Goal: Communication & Community: Answer question/provide support

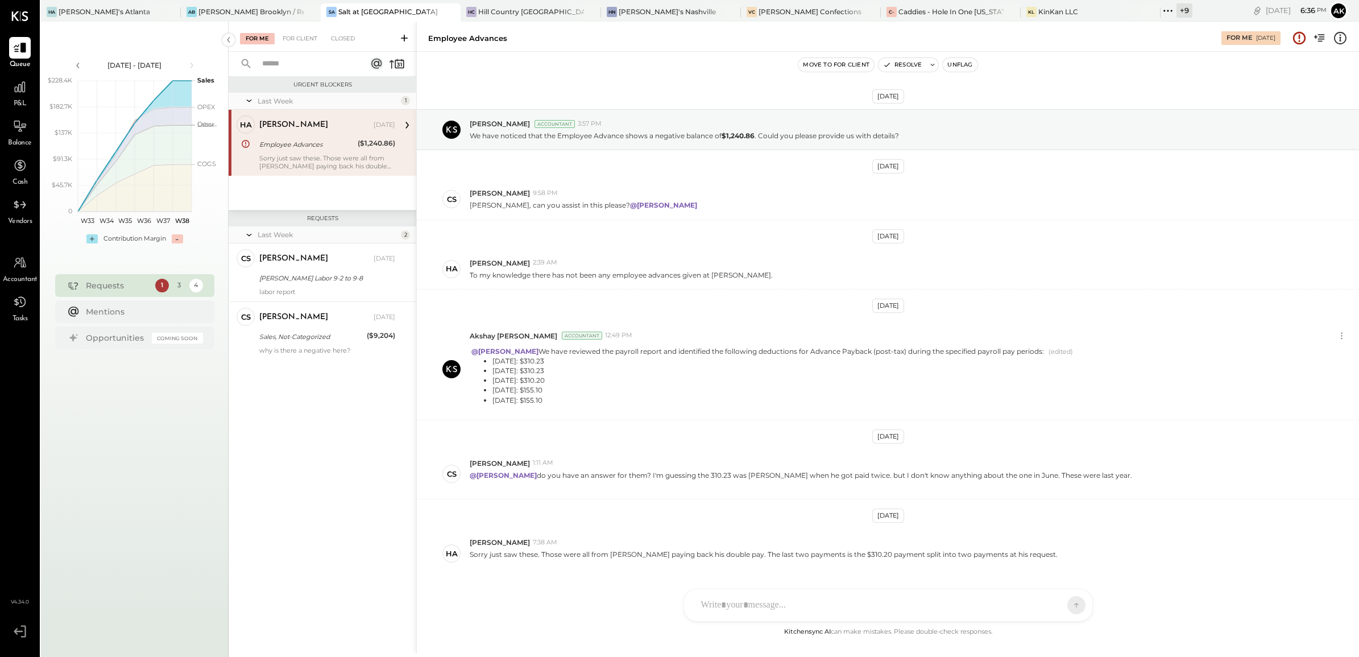
scroll to position [41, 0]
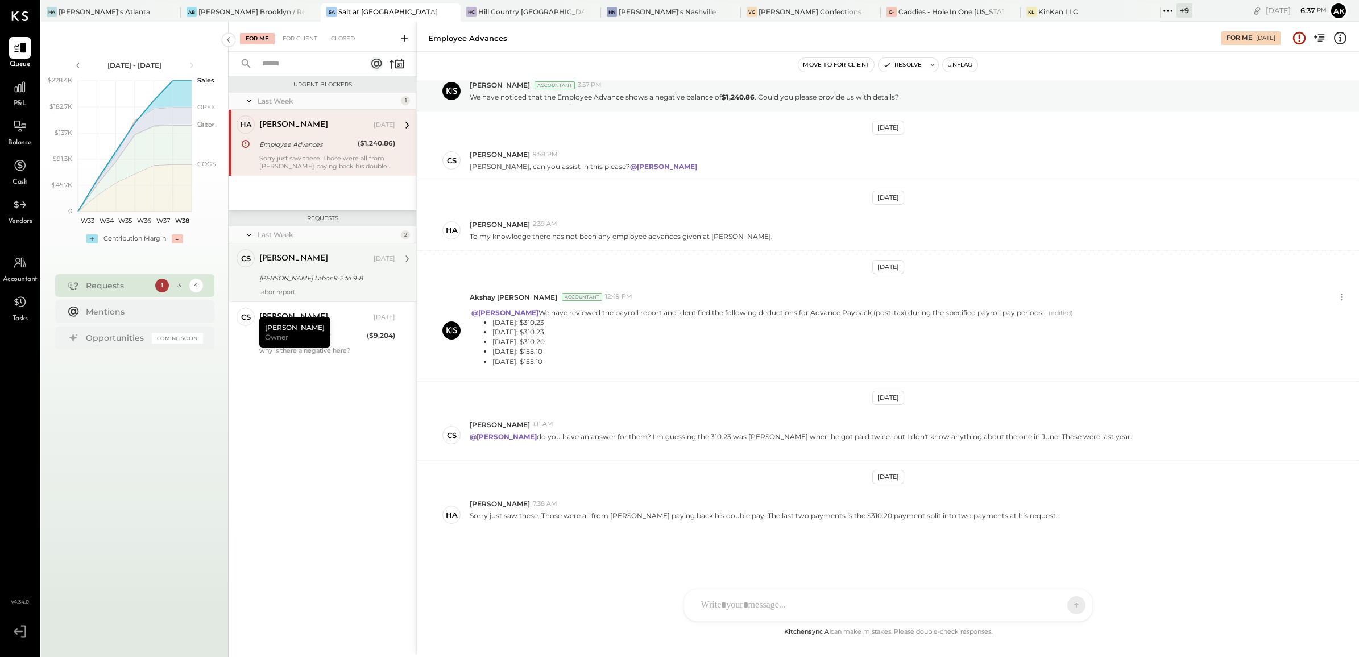
click at [358, 272] on div "[PERSON_NAME] Labor 9-2 to 9-8" at bounding box center [325, 277] width 133 height 11
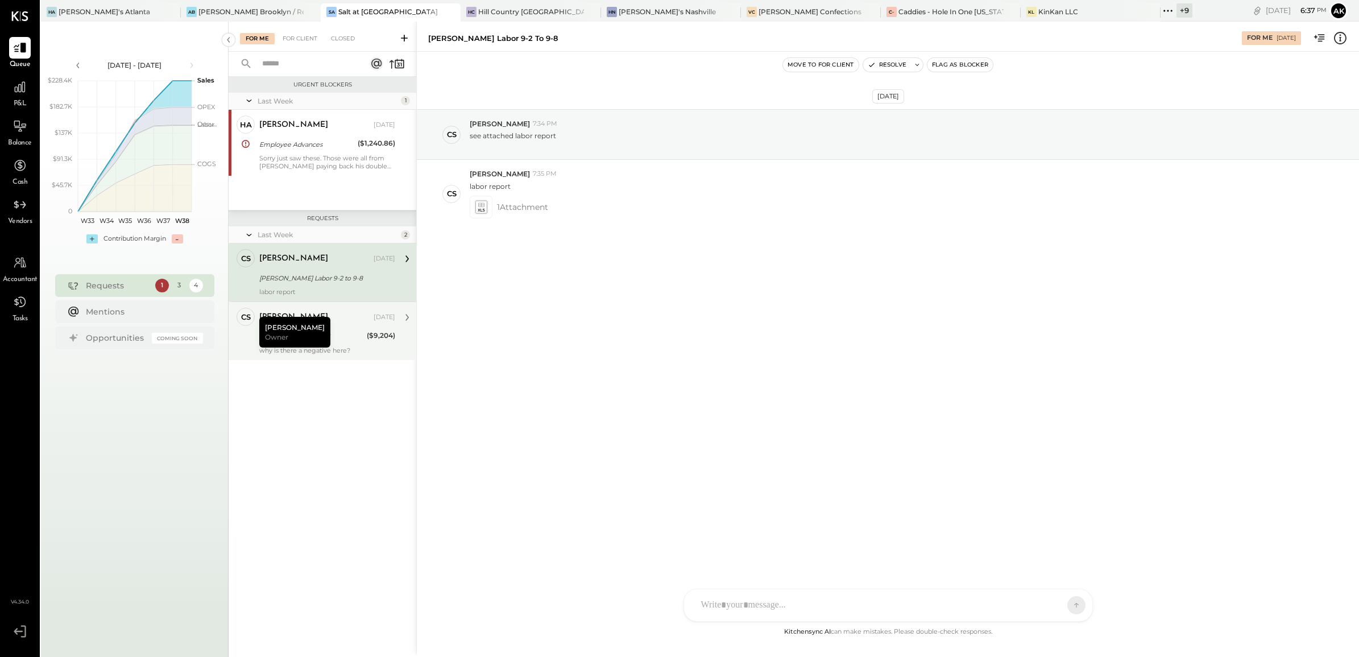
click at [338, 319] on div "[PERSON_NAME]" at bounding box center [315, 317] width 112 height 11
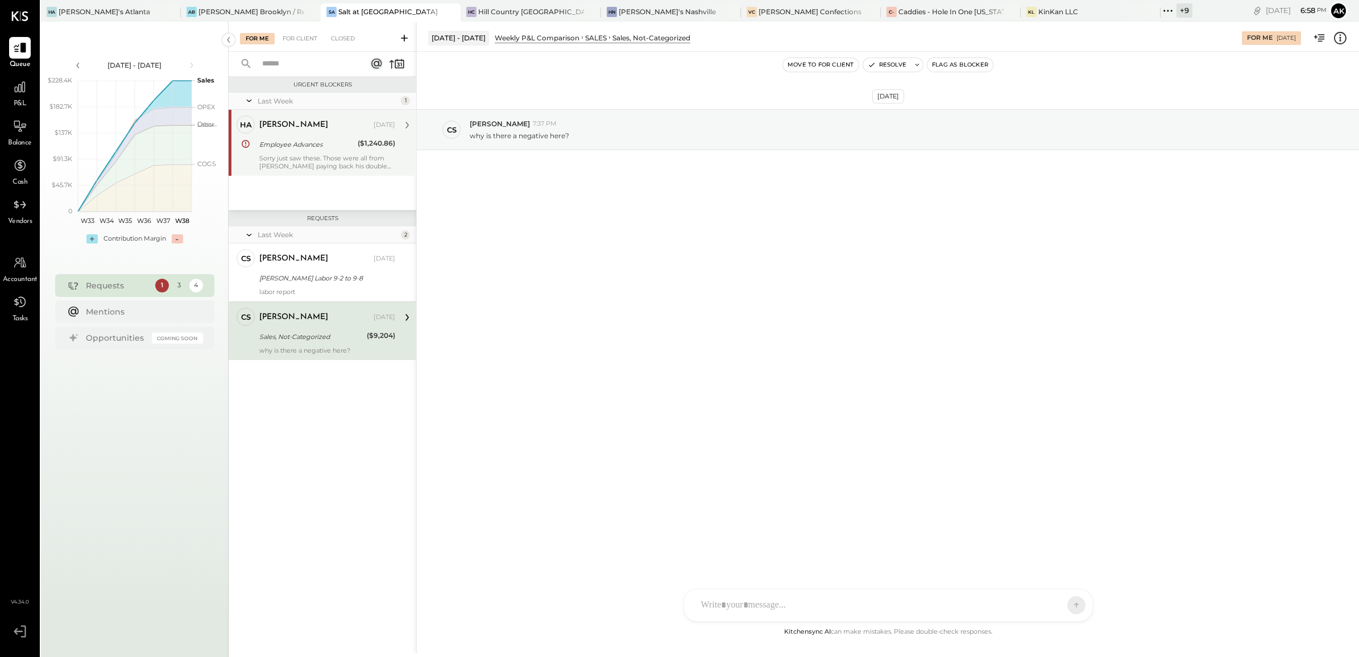
click at [325, 159] on div "Sorry just saw these. Those were all from [PERSON_NAME] paying back his double …" at bounding box center [327, 162] width 136 height 16
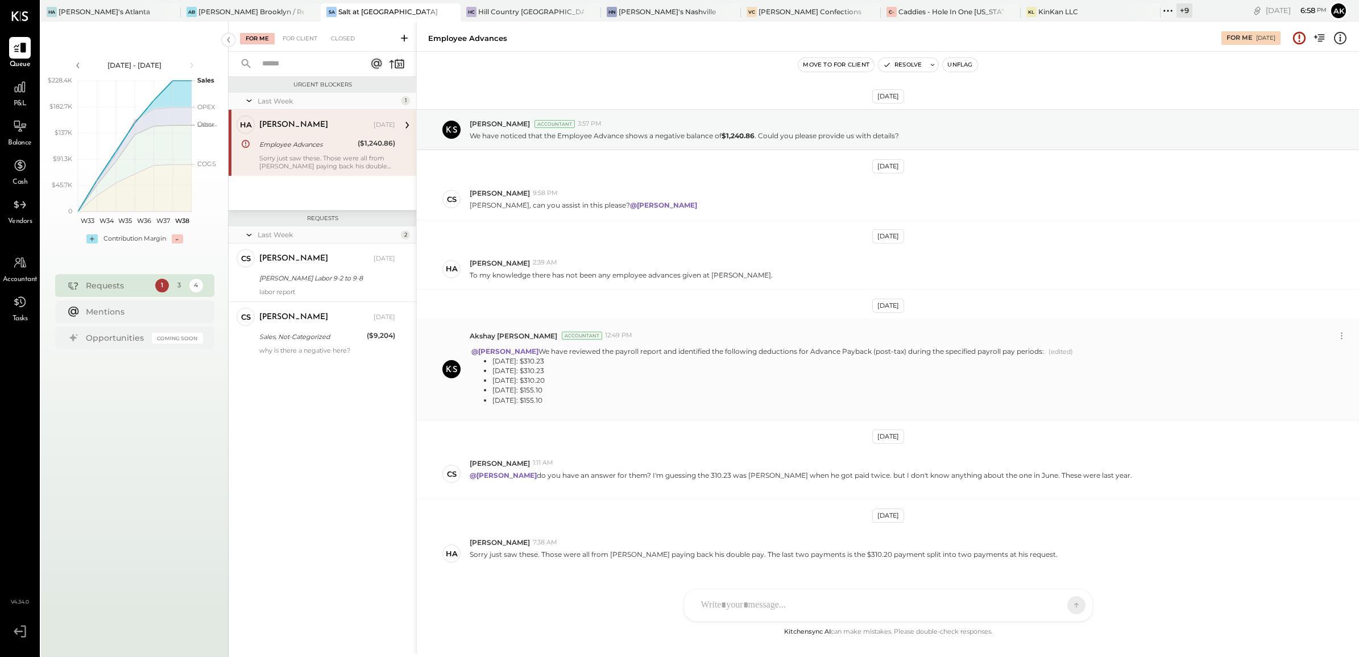
scroll to position [41, 0]
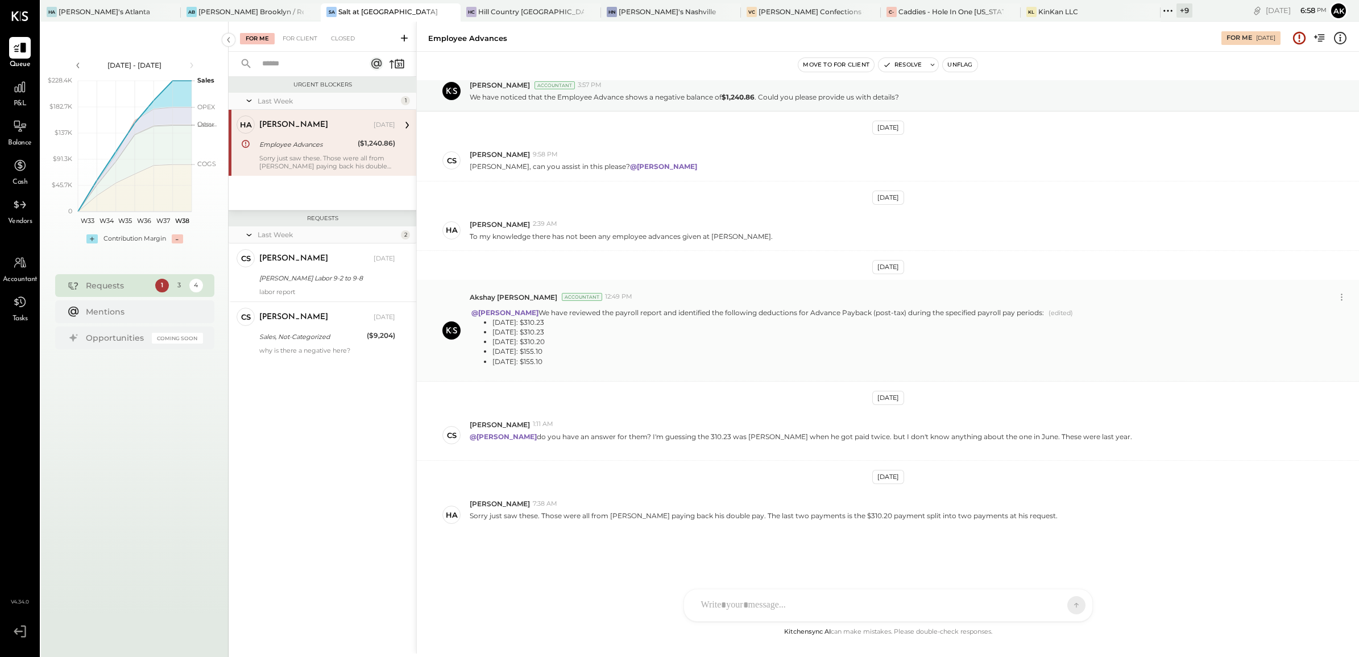
drag, startPoint x: 493, startPoint y: 321, endPoint x: 573, endPoint y: 361, distance: 89.5
click at [573, 361] on ul "[DATE]: $310.23 [DATE]: $310.23 [DATE]: $310.20 [DATE]: $155.10 [DATE]: $155.10" at bounding box center [757, 341] width 574 height 49
click at [731, 605] on div "AK Akshay [PERSON_NAME] [PERSON_NAME] R [PERSON_NAME] RS Riken [PERSON_NAME] [P…" at bounding box center [889, 574] width 410 height 95
type input "***"
drag, startPoint x: 798, startPoint y: 219, endPoint x: 1028, endPoint y: 545, distance: 398.8
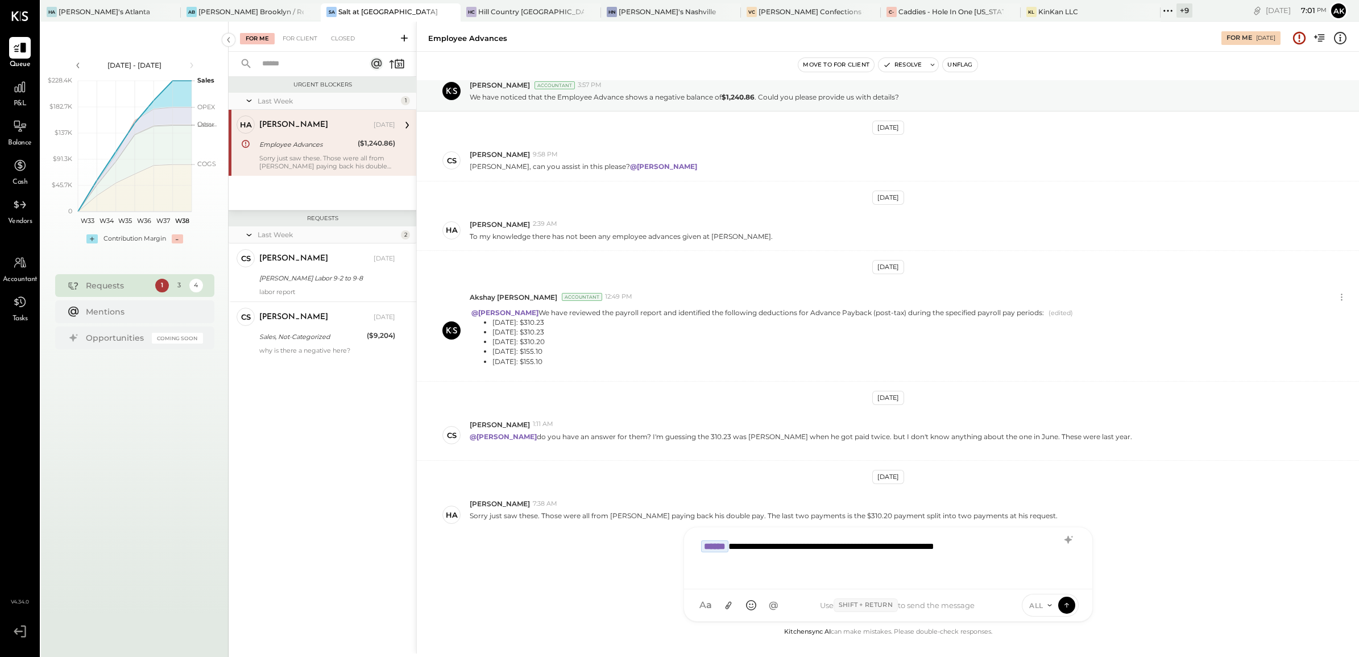
click at [1028, 545] on div "**********" at bounding box center [889, 557] width 386 height 46
click at [1042, 602] on span "ALL" at bounding box center [1036, 606] width 14 height 10
click at [1069, 602] on icon at bounding box center [1067, 604] width 10 height 11
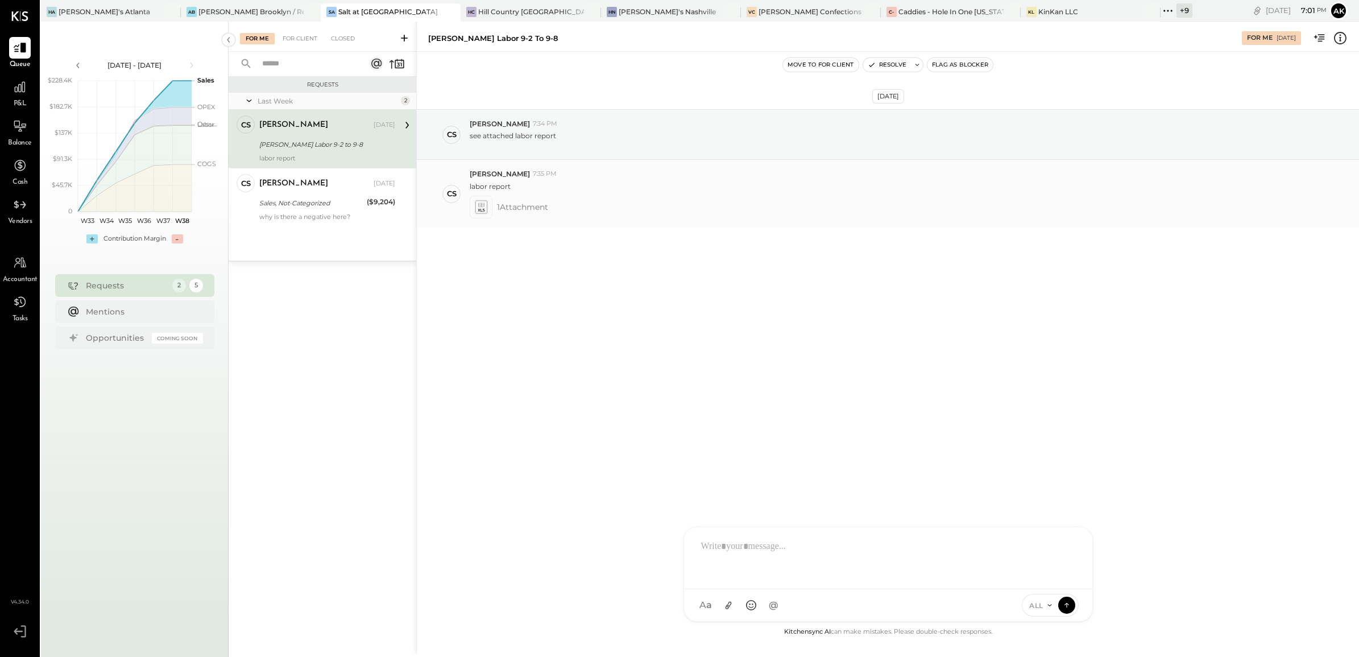
click at [482, 208] on icon at bounding box center [481, 206] width 12 height 13
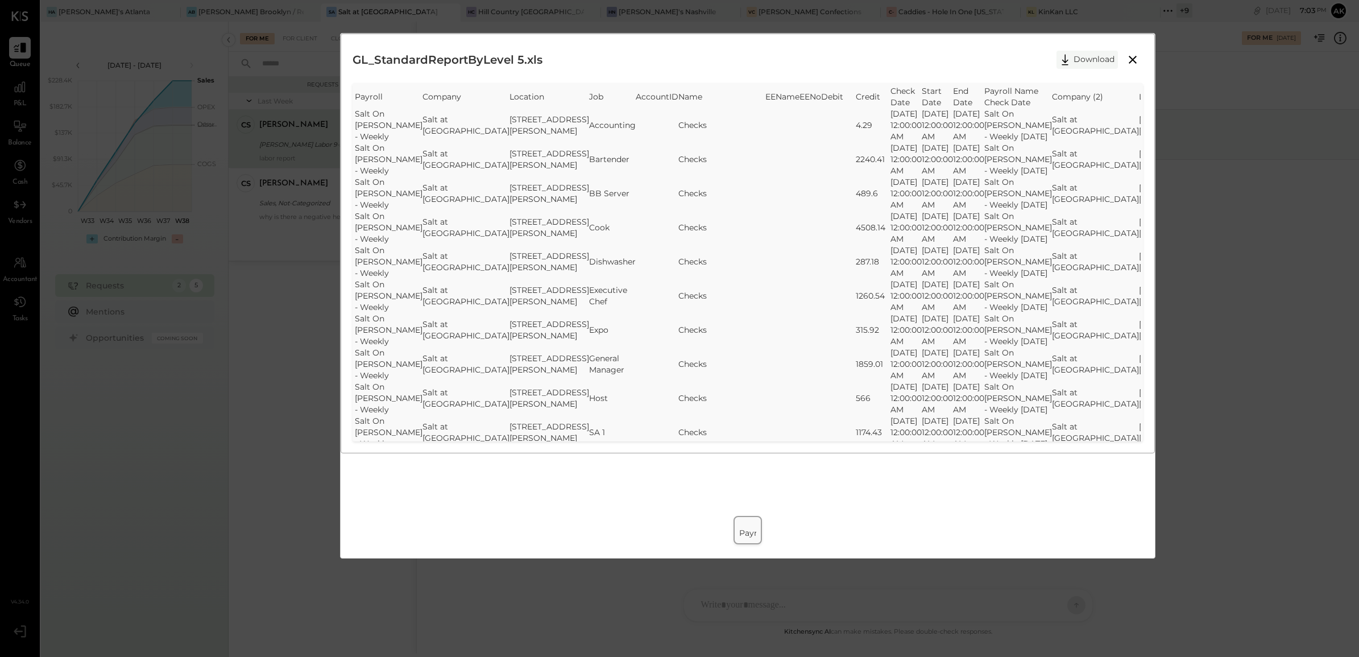
drag, startPoint x: 1073, startPoint y: 57, endPoint x: 1064, endPoint y: 60, distance: 9.4
click at [1073, 57] on button "Download" at bounding box center [1087, 60] width 61 height 18
click at [319, 485] on div "GL_StandardReportByLevel 5.xls Download SheetJS Table Export Payroll Company Lo…" at bounding box center [679, 328] width 1359 height 657
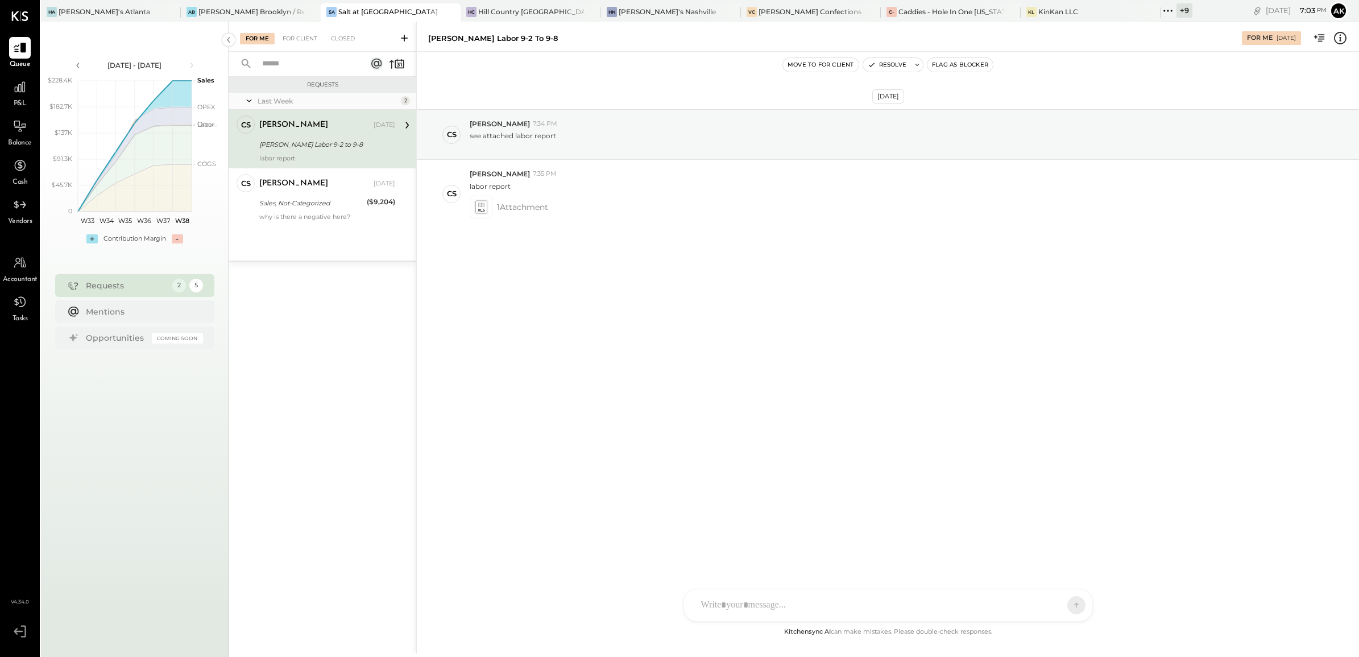
click at [748, 600] on div at bounding box center [888, 605] width 408 height 32
click at [830, 547] on div "**********" at bounding box center [889, 557] width 386 height 46
click at [914, 548] on div "**********" at bounding box center [889, 557] width 386 height 46
click at [1065, 603] on icon at bounding box center [1067, 604] width 10 height 11
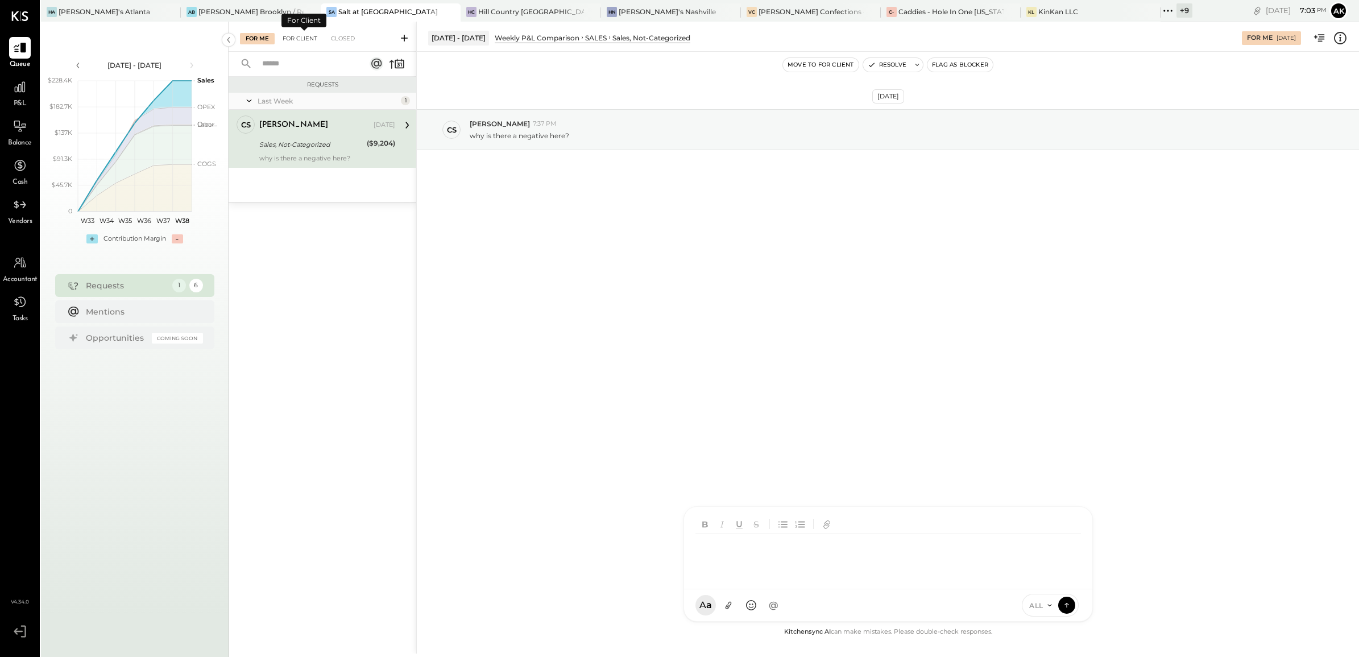
click at [306, 35] on div "For Client" at bounding box center [300, 38] width 46 height 11
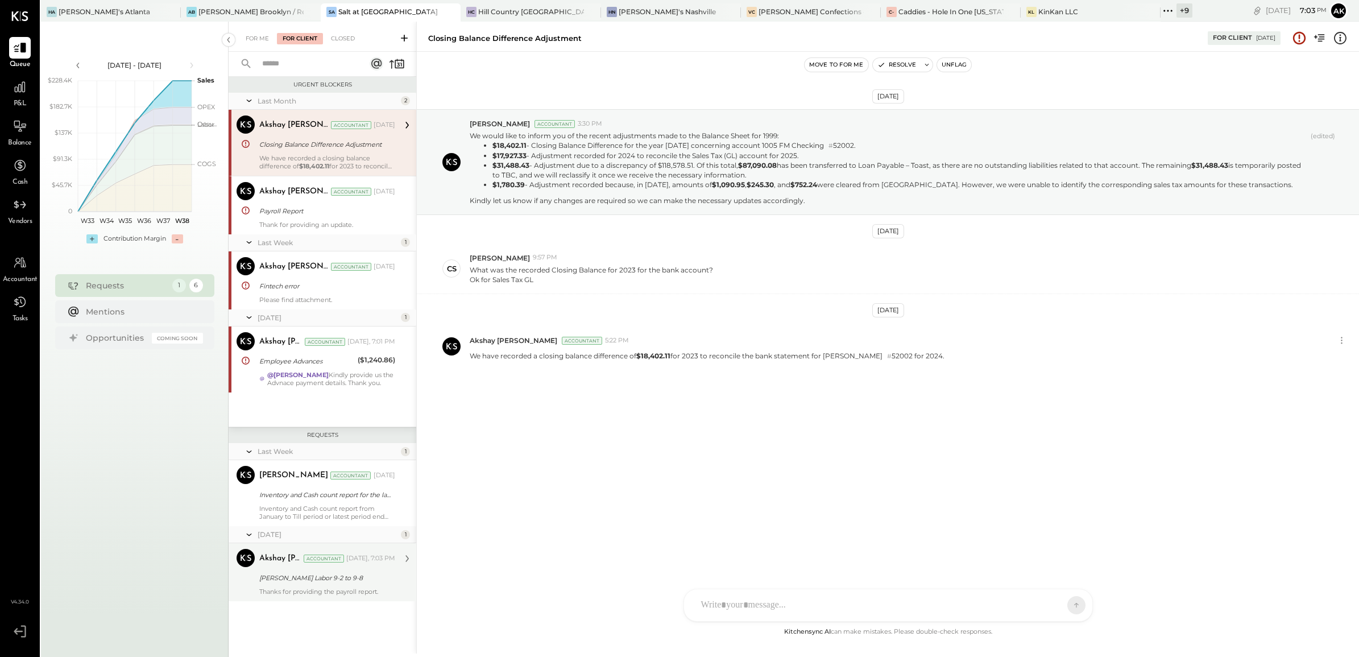
click at [340, 566] on div "Akshay [PERSON_NAME] Accountant [DATE], 7:03 PM" at bounding box center [327, 559] width 136 height 16
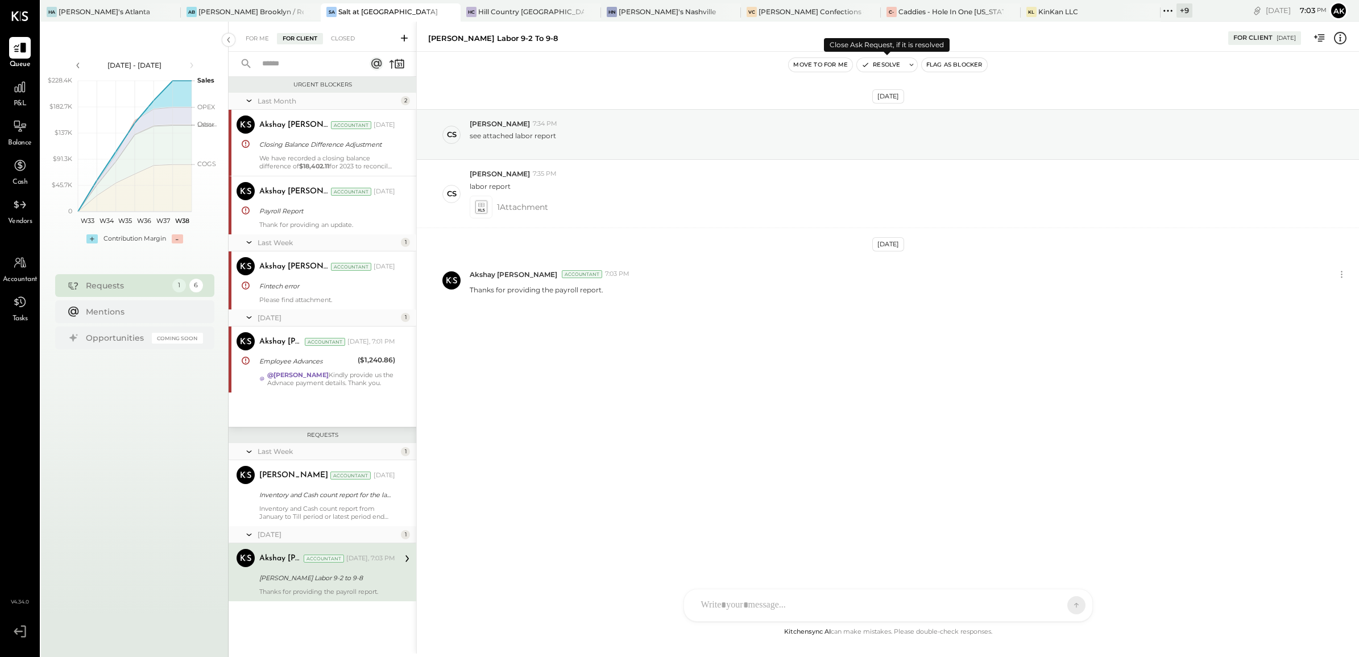
click at [897, 61] on button "Resolve" at bounding box center [881, 65] width 48 height 14
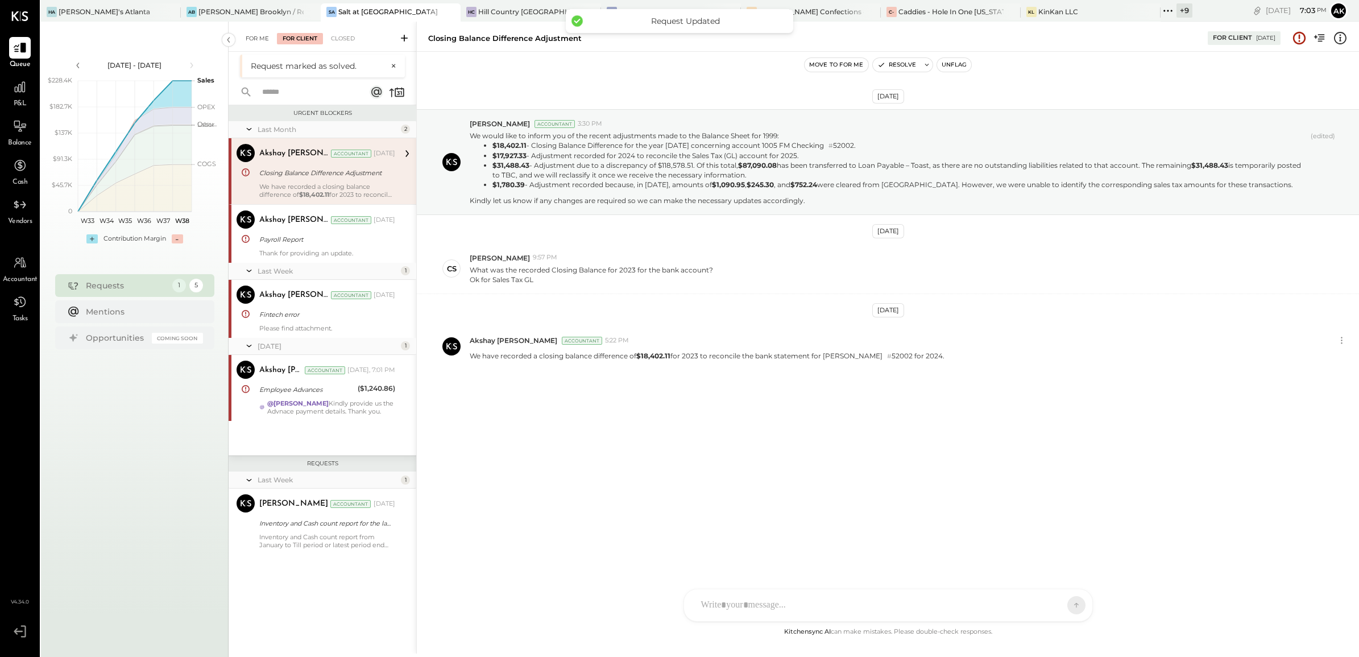
click at [254, 38] on div "For Me" at bounding box center [257, 38] width 35 height 11
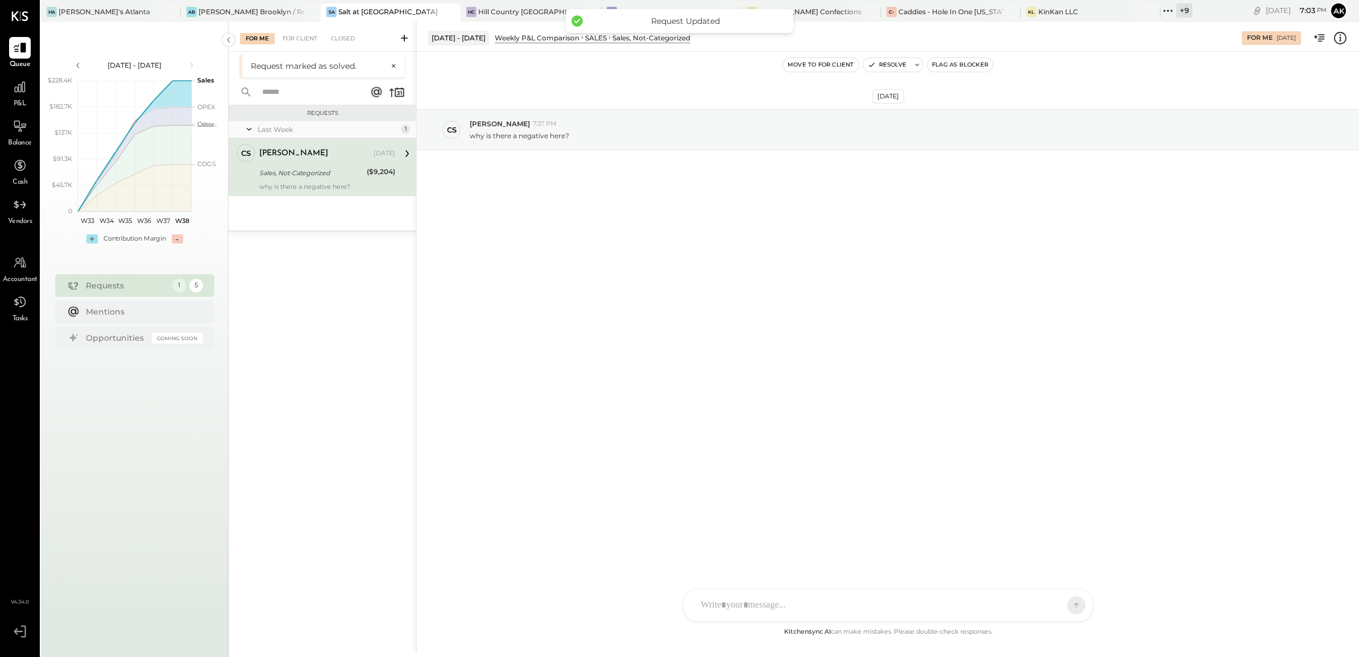
click at [296, 159] on div "[PERSON_NAME]" at bounding box center [293, 153] width 69 height 11
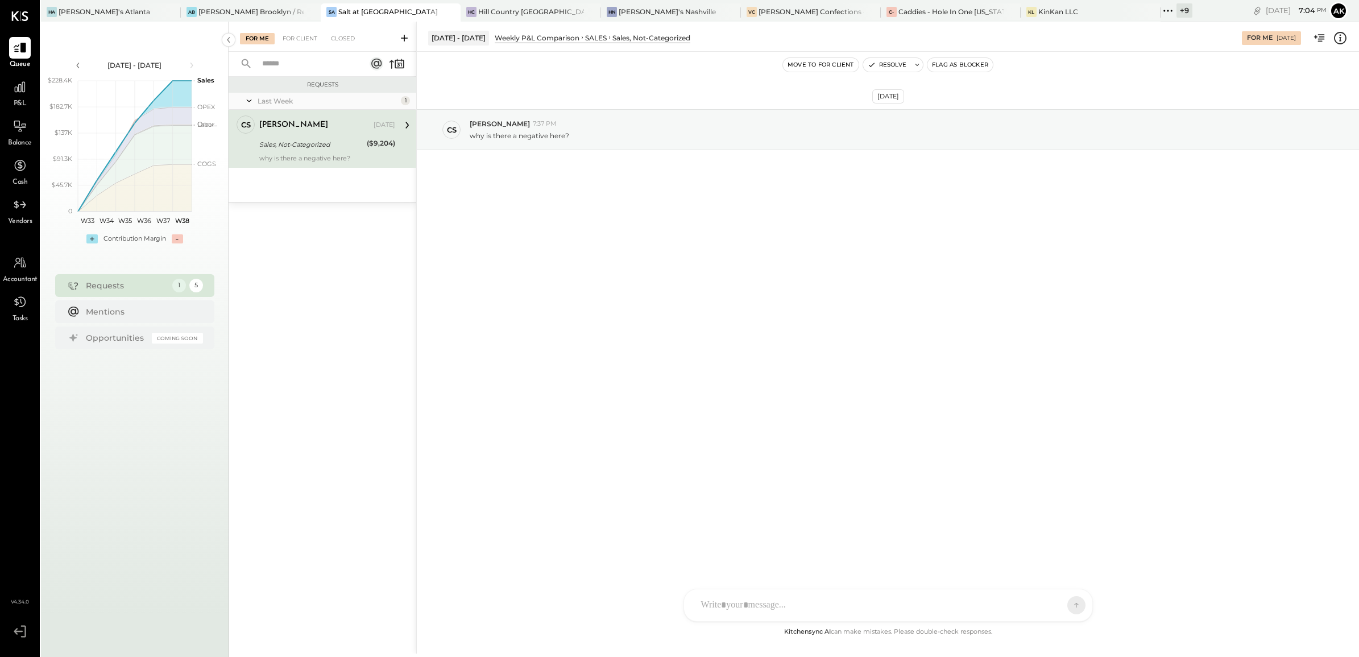
click at [1346, 36] on icon at bounding box center [1340, 38] width 13 height 13
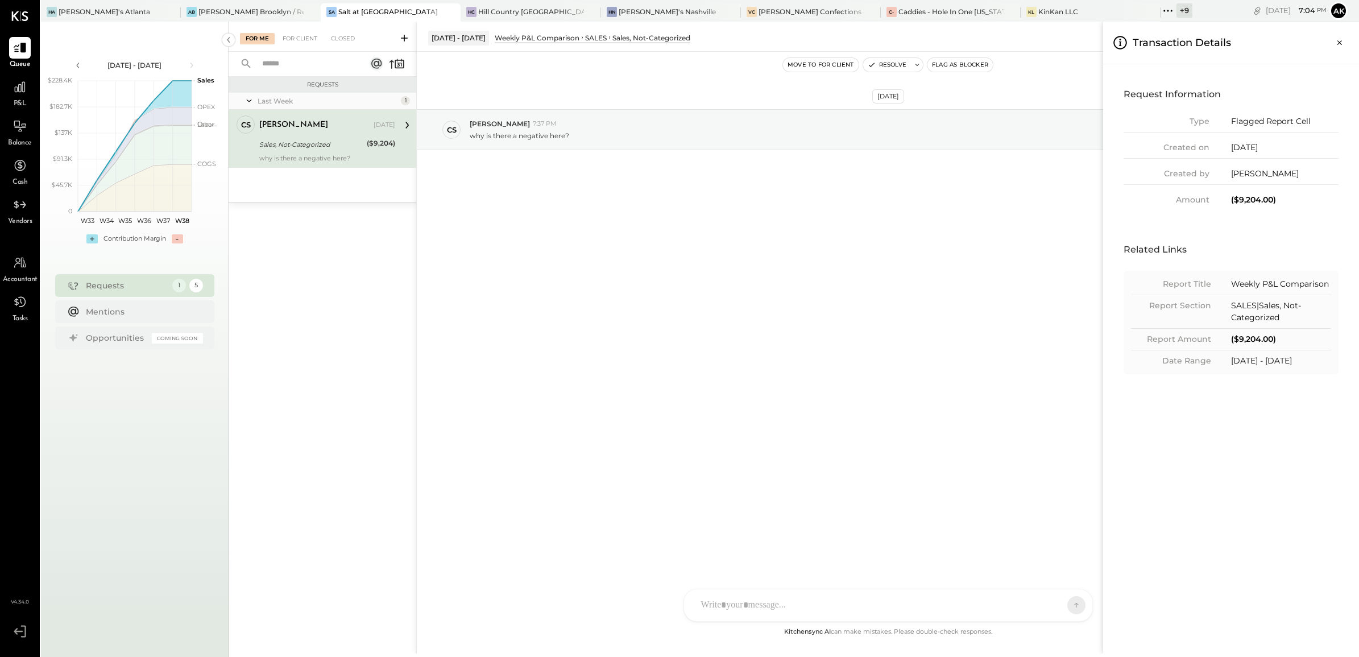
click at [733, 602] on div "For Me For Client Closed Requests Last Week 1 CS [PERSON_NAME] Owner [PERSON_NA…" at bounding box center [794, 338] width 1131 height 632
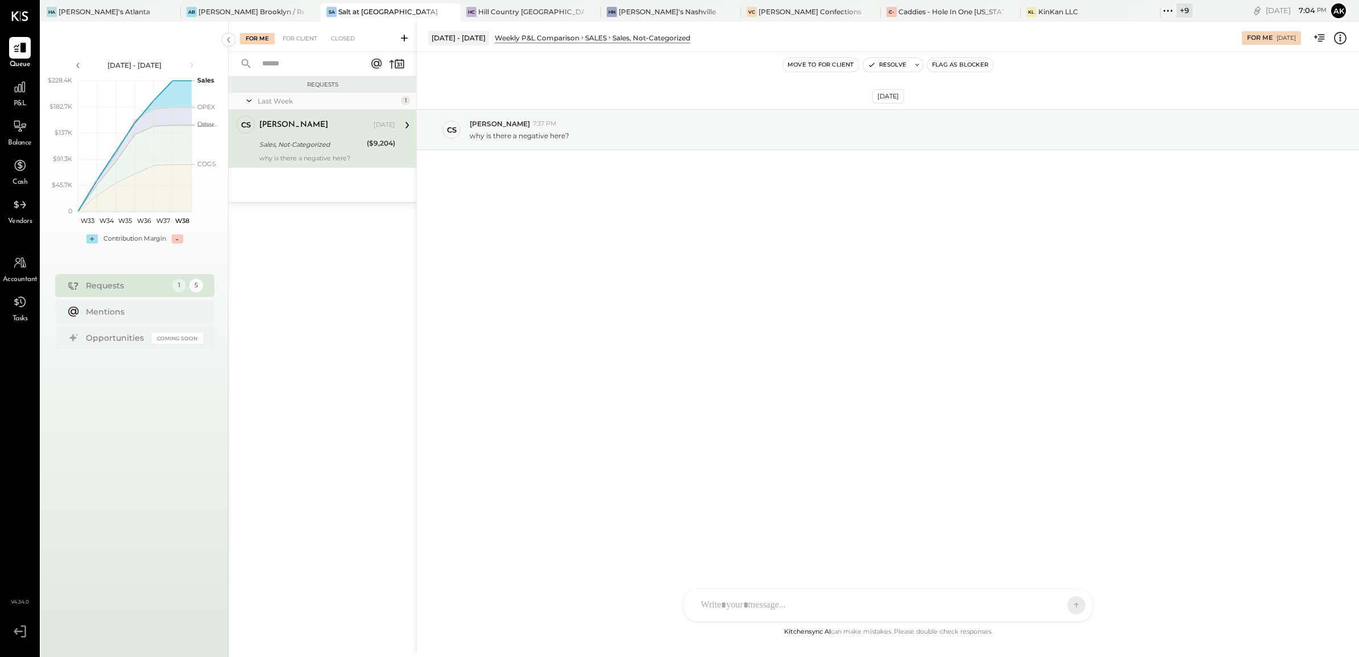
click at [1338, 39] on icon at bounding box center [1340, 38] width 15 height 15
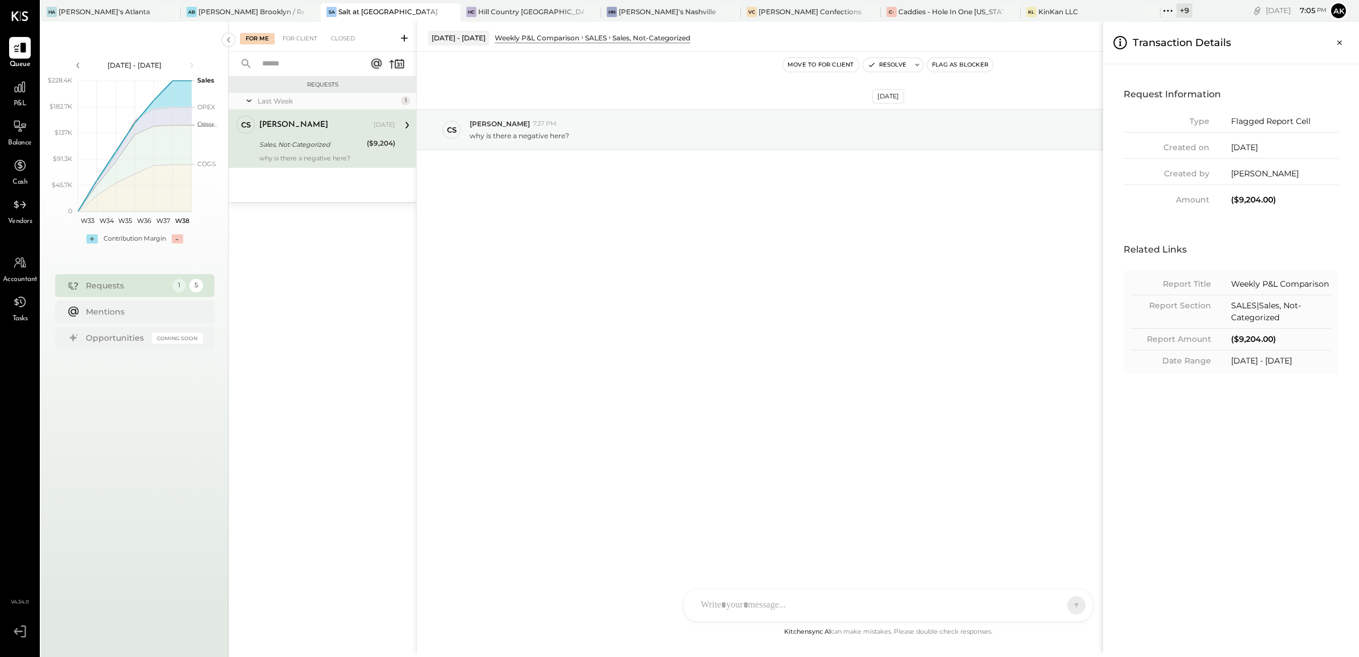
click at [716, 609] on div "For Me For Client Closed Requests Last Week 1 CS [PERSON_NAME] Owner [PERSON_NA…" at bounding box center [794, 338] width 1131 height 632
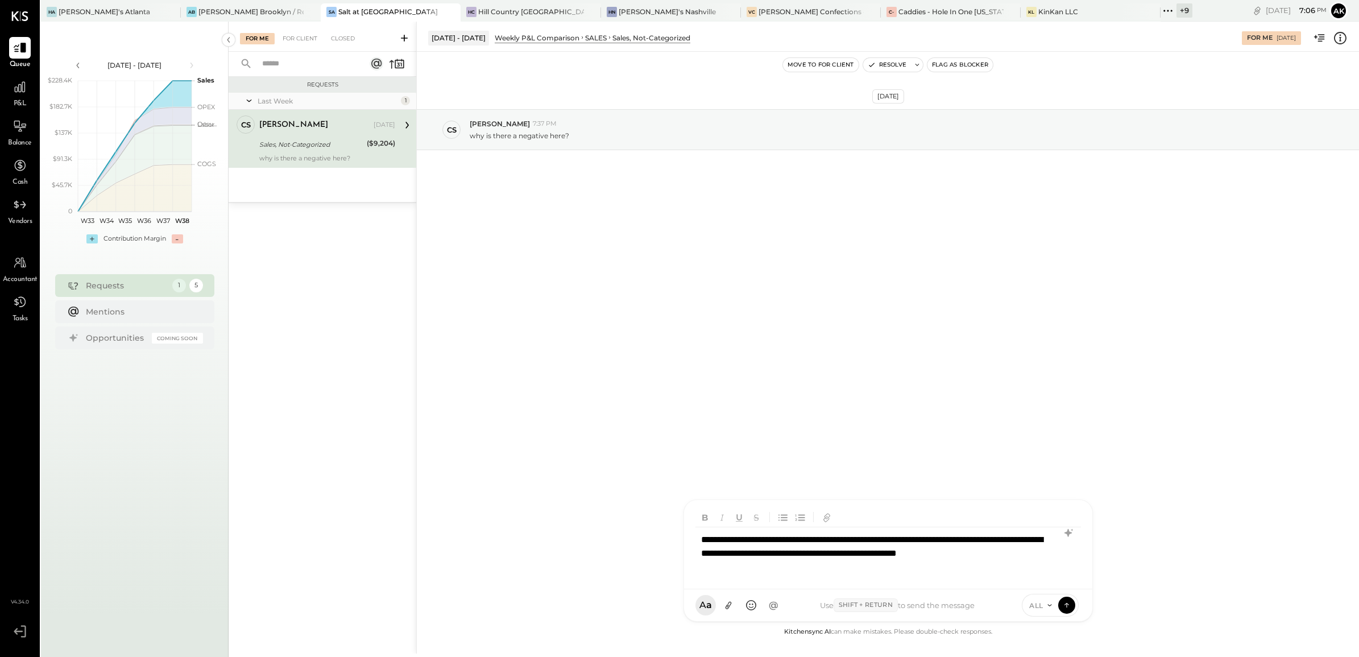
click at [965, 551] on div "**********" at bounding box center [889, 553] width 386 height 52
drag, startPoint x: 898, startPoint y: 557, endPoint x: 921, endPoint y: 558, distance: 23.9
click at [904, 557] on div "**********" at bounding box center [889, 553] width 386 height 52
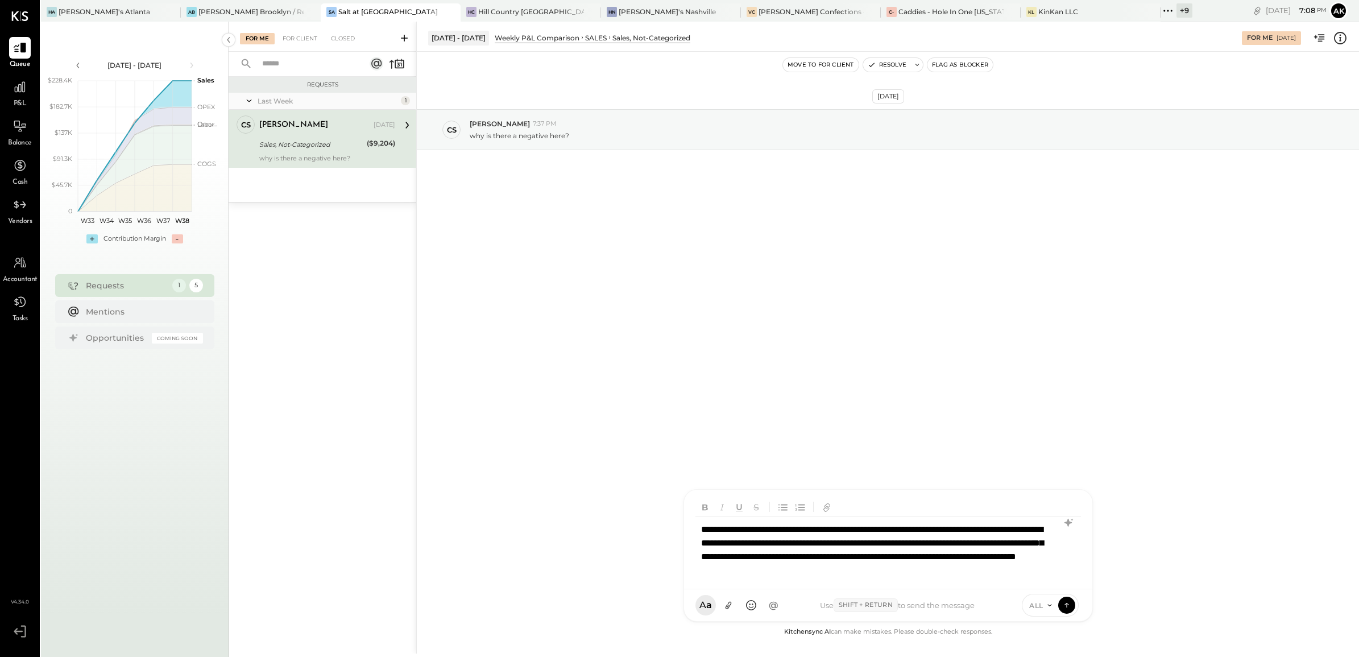
click at [984, 572] on div "**********" at bounding box center [888, 550] width 384 height 66
click at [737, 539] on div "**********" at bounding box center [888, 555] width 384 height 79
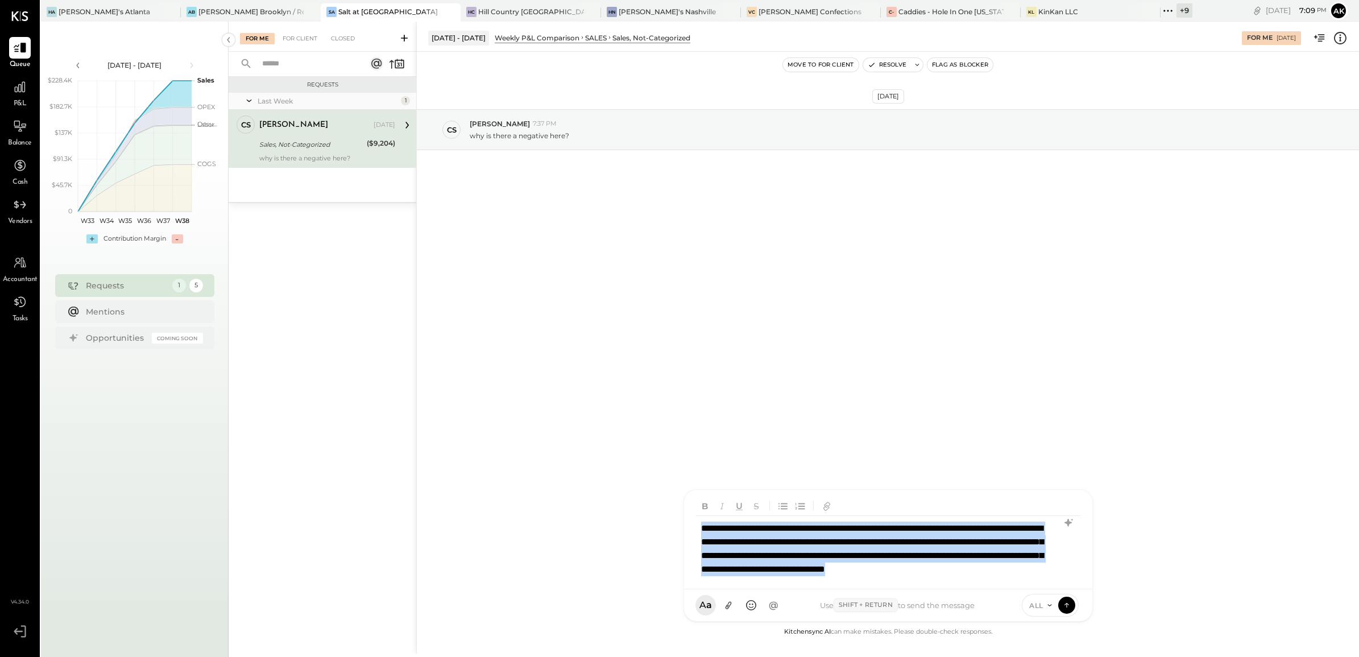
copy div "**********"
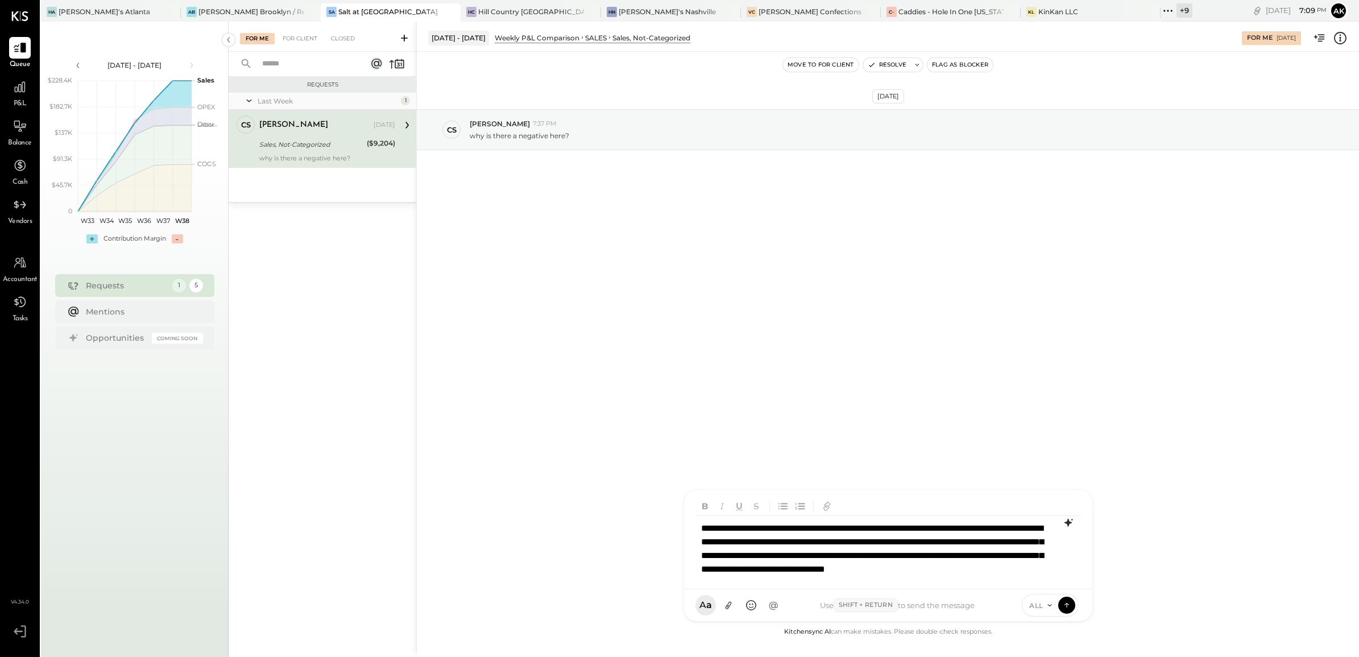
click at [1069, 521] on icon at bounding box center [1067, 523] width 7 height 8
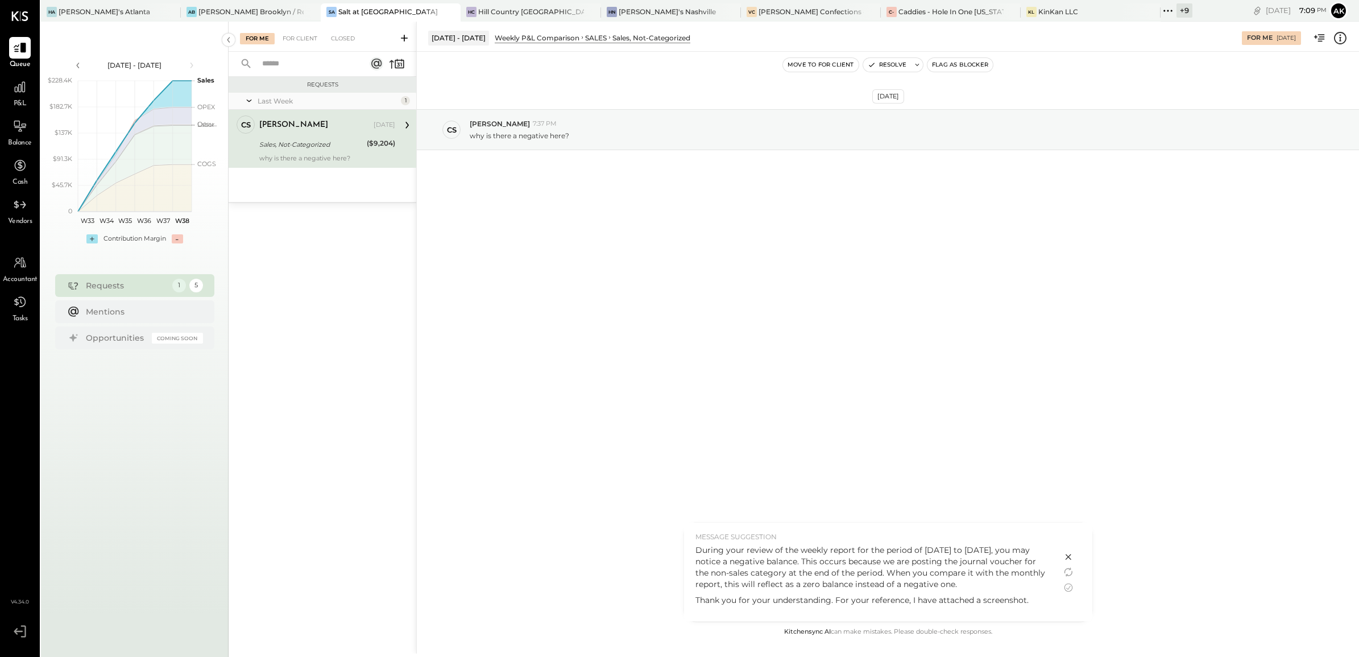
click at [1021, 561] on p "During your review of the weekly report for the period of [DATE] to [DATE], you…" at bounding box center [873, 567] width 355 height 46
click at [1069, 583] on icon at bounding box center [1069, 588] width 14 height 14
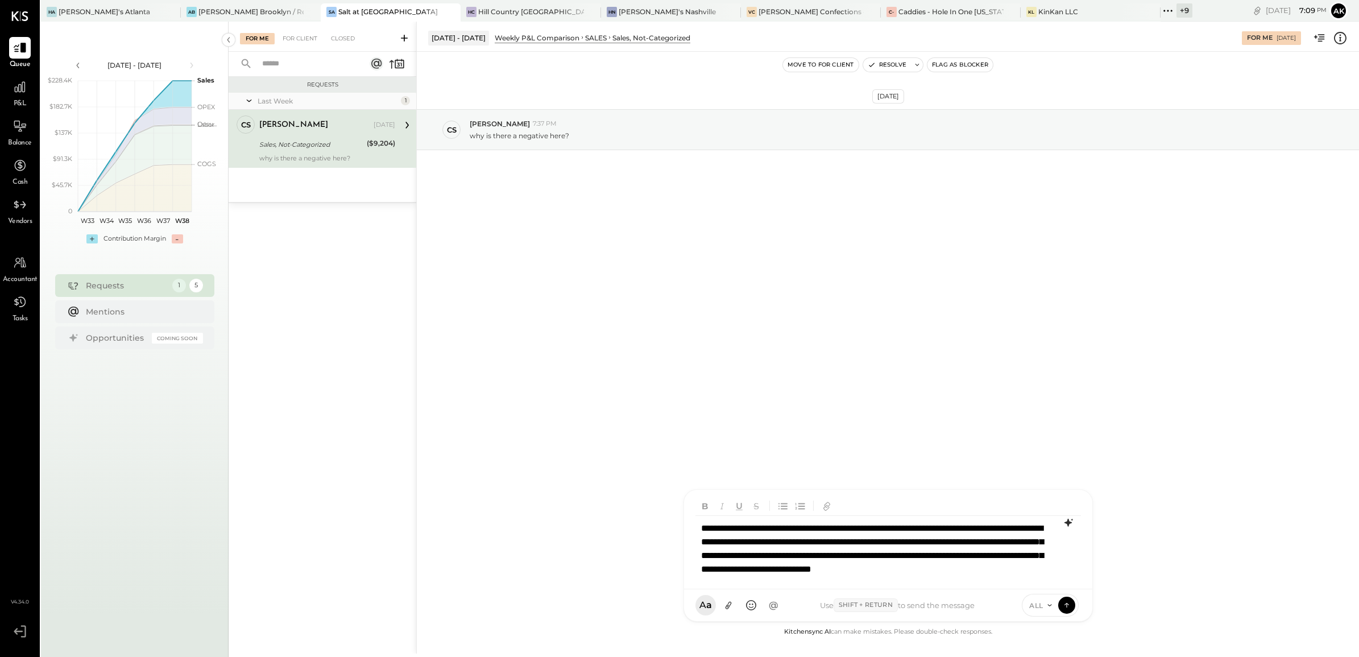
click at [823, 555] on p "**********" at bounding box center [873, 556] width 344 height 68
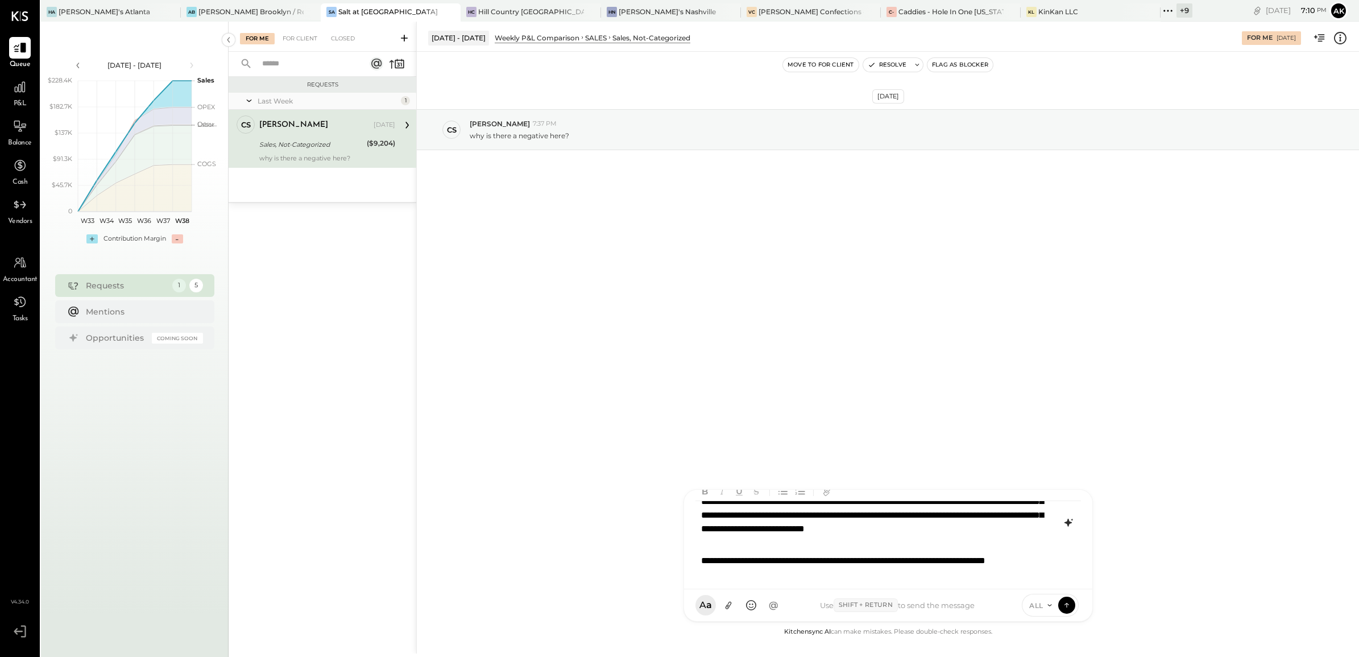
scroll to position [32, 0]
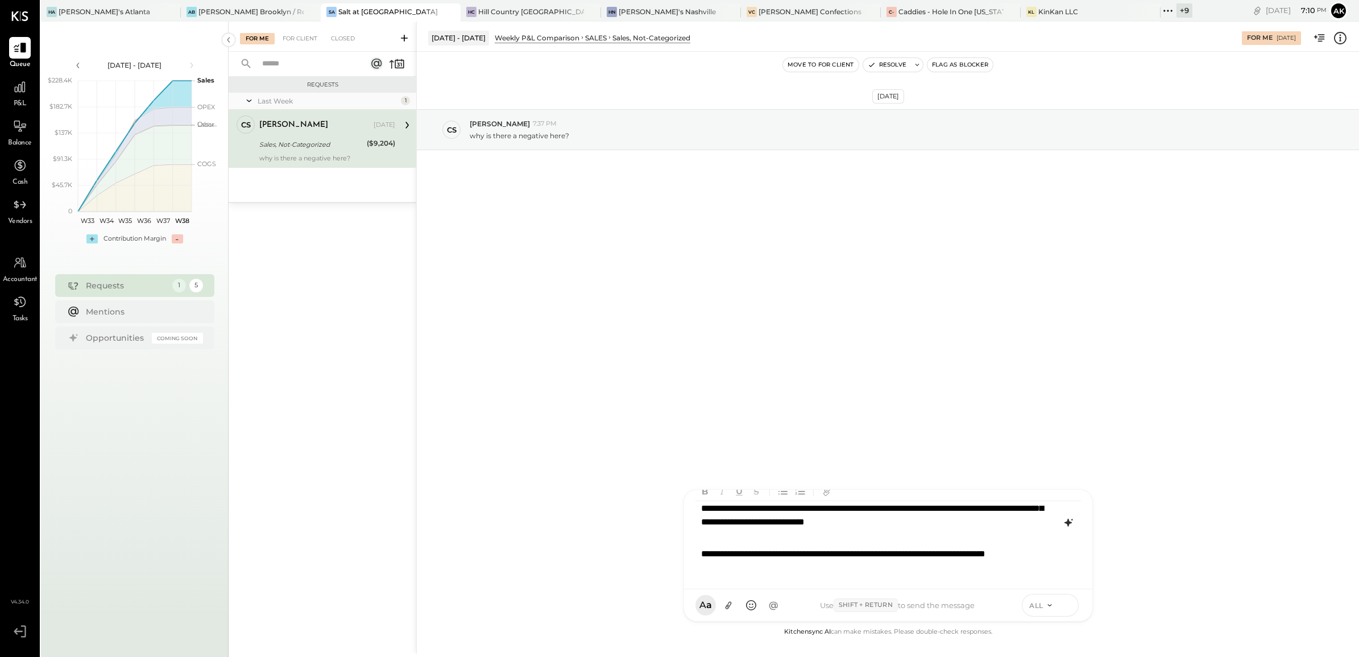
click at [1070, 605] on icon at bounding box center [1067, 604] width 10 height 11
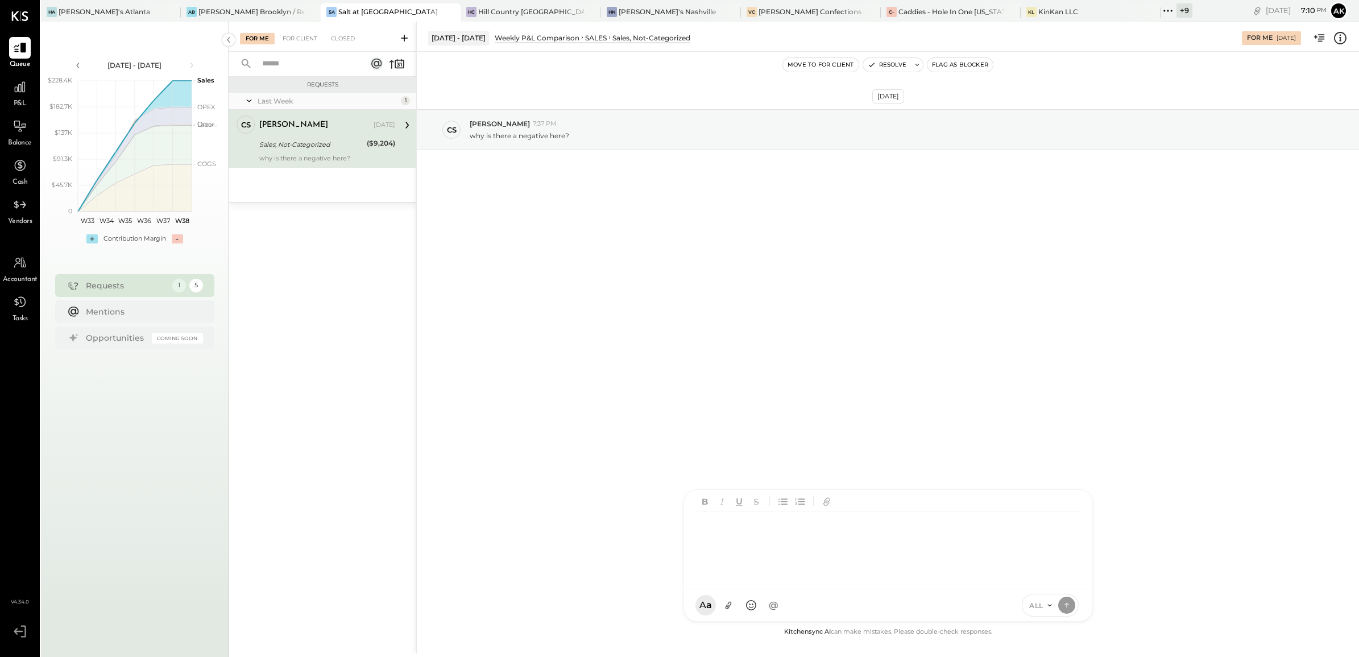
scroll to position [0, 0]
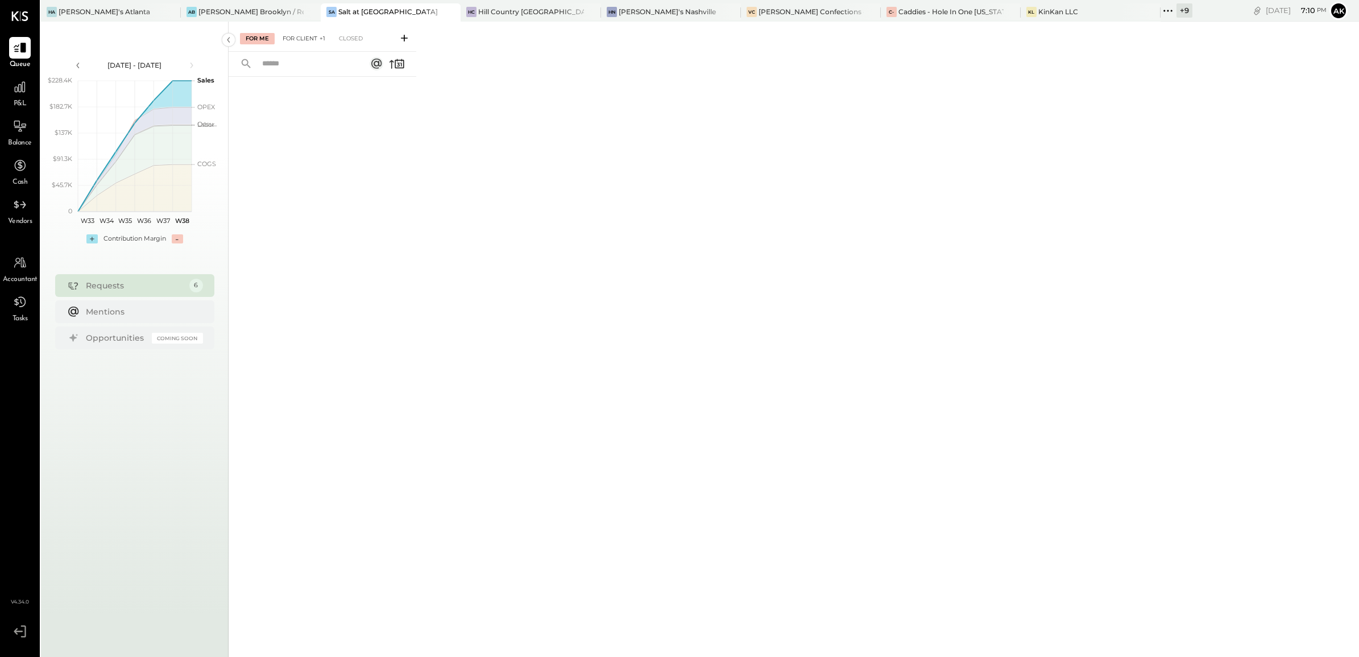
click at [306, 42] on div "For Client +1" at bounding box center [304, 38] width 54 height 11
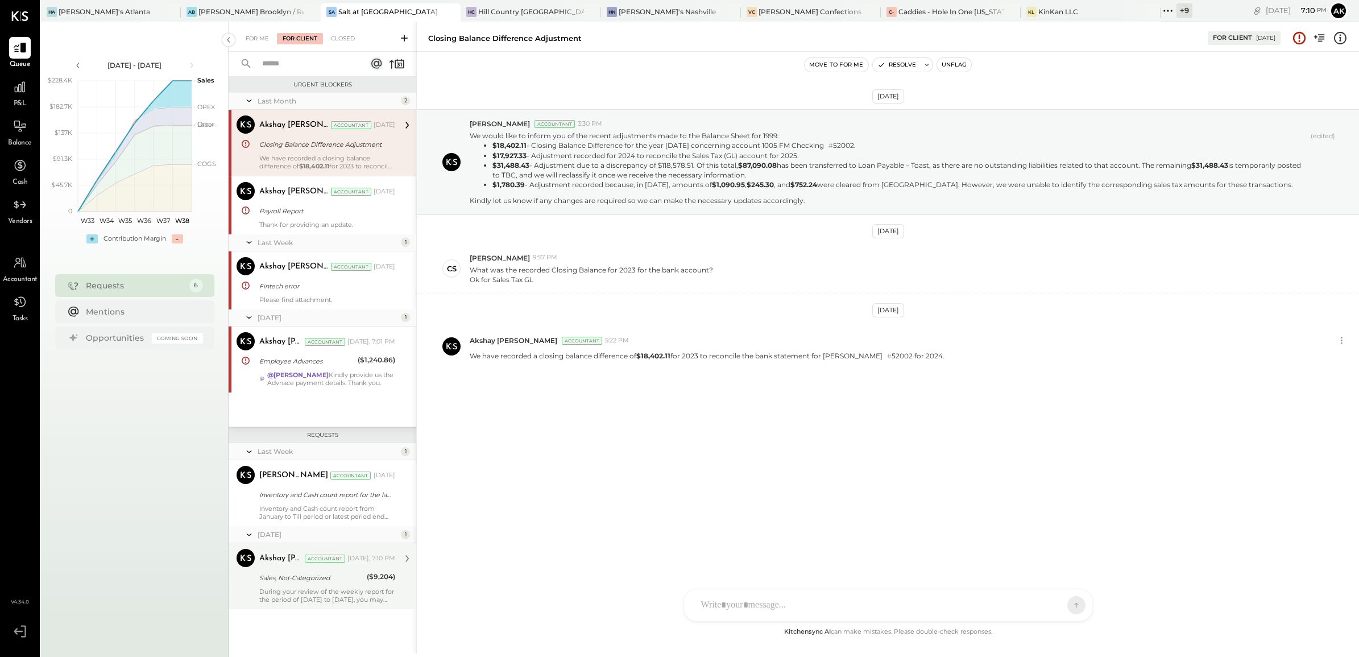
click at [320, 576] on div "Sales, Not-Categorized" at bounding box center [311, 577] width 104 height 11
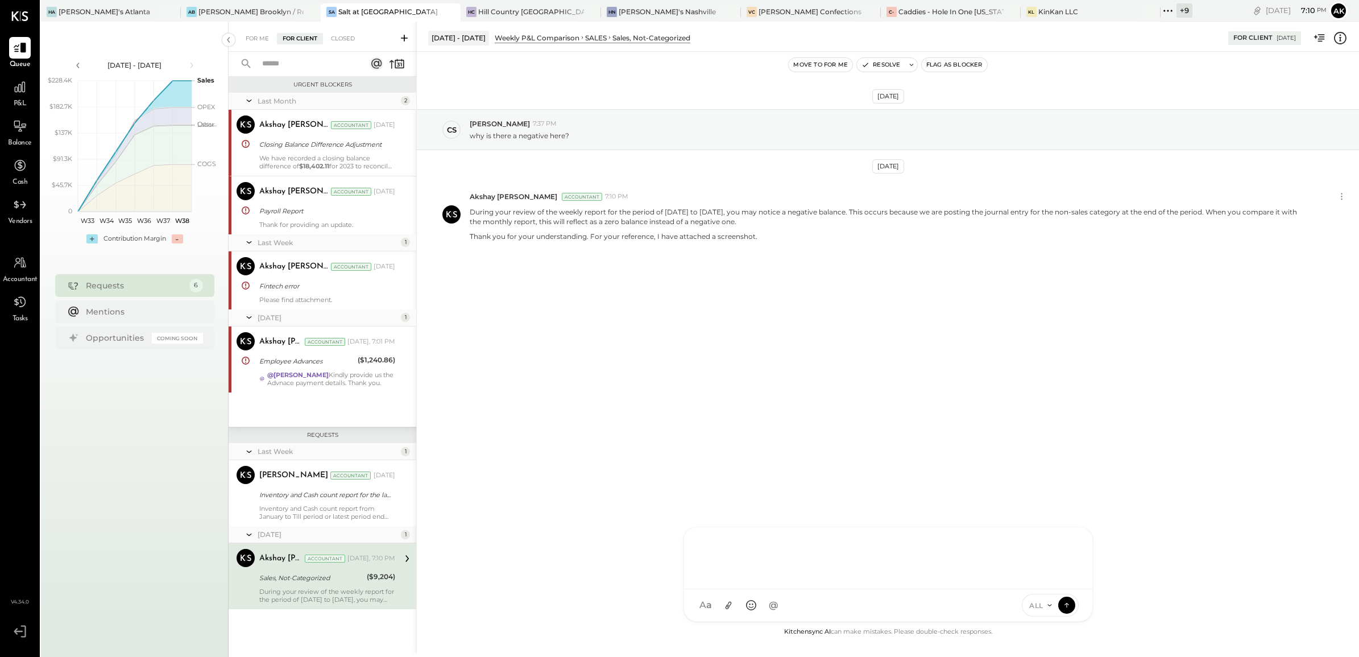
click at [737, 605] on div "AK Akshay [PERSON_NAME] [PERSON_NAME] R [PERSON_NAME] RS Riken [PERSON_NAME] [P…" at bounding box center [889, 574] width 410 height 95
click at [728, 606] on icon at bounding box center [728, 606] width 6 height 8
click at [1064, 606] on icon at bounding box center [1067, 604] width 10 height 11
click at [1041, 606] on span "ALL" at bounding box center [1036, 606] width 14 height 10
click at [1070, 607] on icon at bounding box center [1067, 604] width 10 height 11
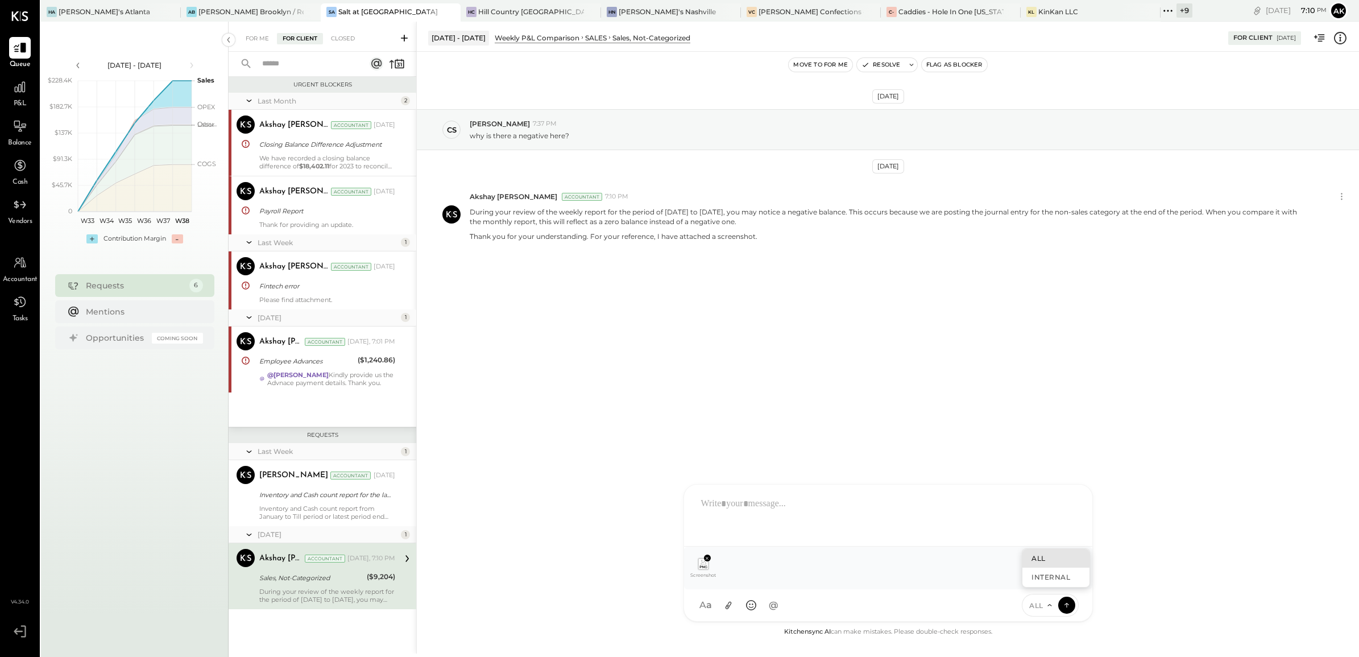
click at [863, 569] on div "Screenshot [DATE] 190859.jpg" at bounding box center [888, 568] width 390 height 24
click at [760, 514] on div at bounding box center [889, 514] width 386 height 46
click at [1069, 605] on icon at bounding box center [1067, 604] width 10 height 11
